Goal: Use online tool/utility: Utilize a website feature to perform a specific function

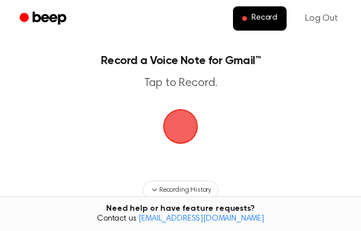
click at [179, 140] on span "button" at bounding box center [180, 126] width 43 height 43
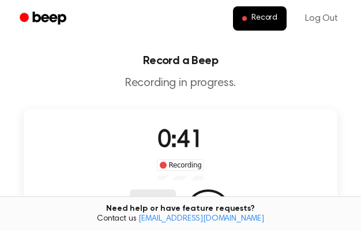
click at [176, 189] on button "Delete" at bounding box center [153, 212] width 46 height 46
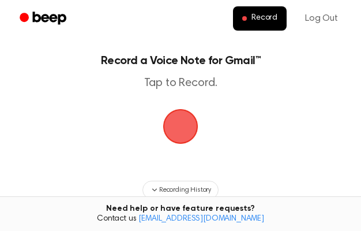
click at [180, 127] on span "button" at bounding box center [180, 125] width 57 height 57
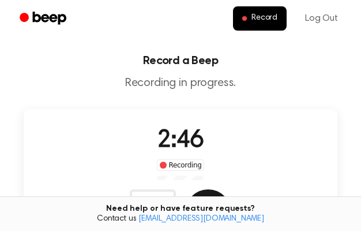
click at [231, 189] on button "Save" at bounding box center [208, 212] width 46 height 46
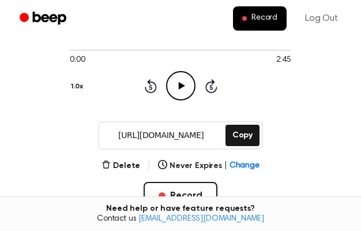
scroll to position [82, 0]
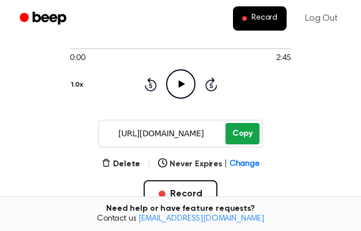
click at [235, 137] on button "Copy" at bounding box center [242, 133] width 34 height 21
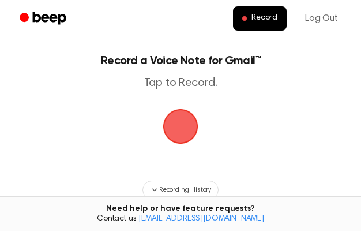
click at [176, 123] on span "button" at bounding box center [180, 126] width 32 height 32
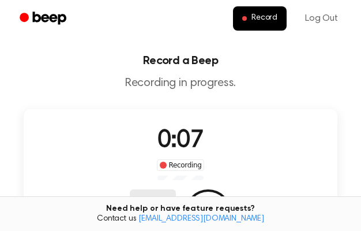
click at [176, 189] on button "Delete" at bounding box center [153, 212] width 46 height 46
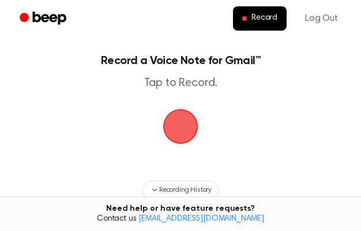
click at [184, 137] on span "button" at bounding box center [180, 126] width 35 height 35
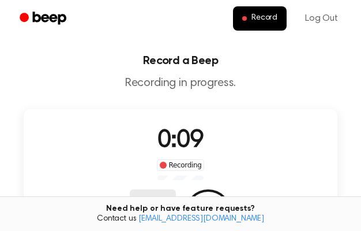
click at [176, 189] on button "Delete" at bounding box center [153, 212] width 46 height 46
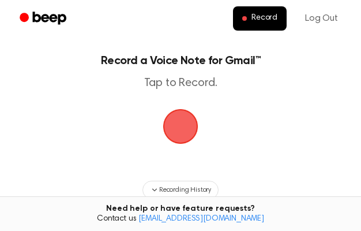
click at [182, 134] on span "button" at bounding box center [180, 126] width 37 height 37
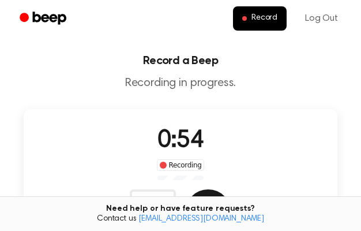
click at [231, 189] on button "Save" at bounding box center [208, 212] width 46 height 46
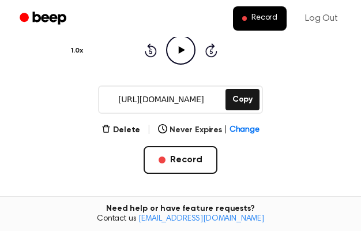
scroll to position [116, 0]
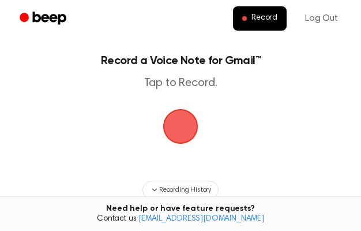
click at [182, 140] on span "button" at bounding box center [180, 126] width 44 height 44
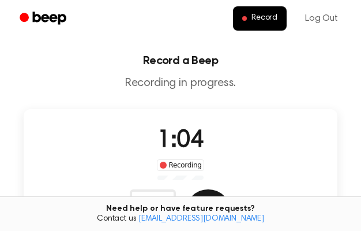
click at [231, 189] on button "Save" at bounding box center [208, 212] width 46 height 46
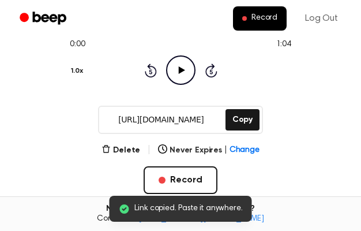
scroll to position [99, 0]
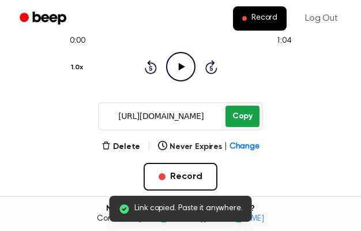
click at [235, 127] on button "Copy" at bounding box center [242, 116] width 34 height 21
